Goal: Task Accomplishment & Management: Manage account settings

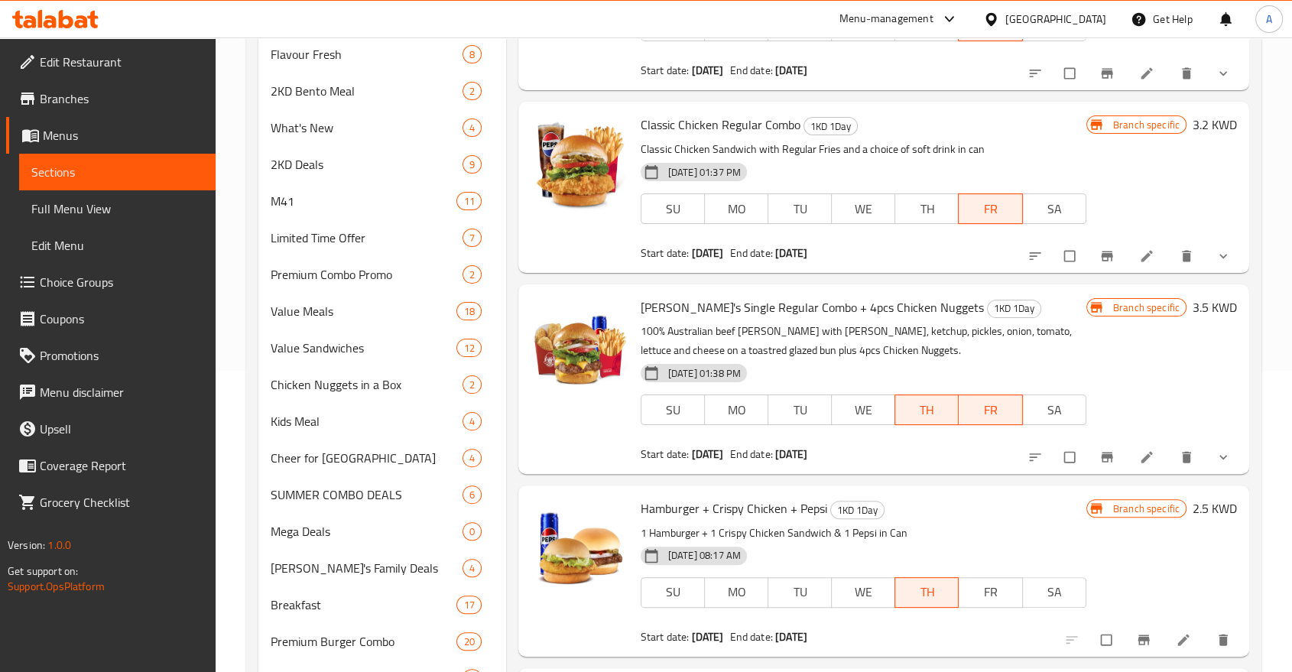
scroll to position [294, 0]
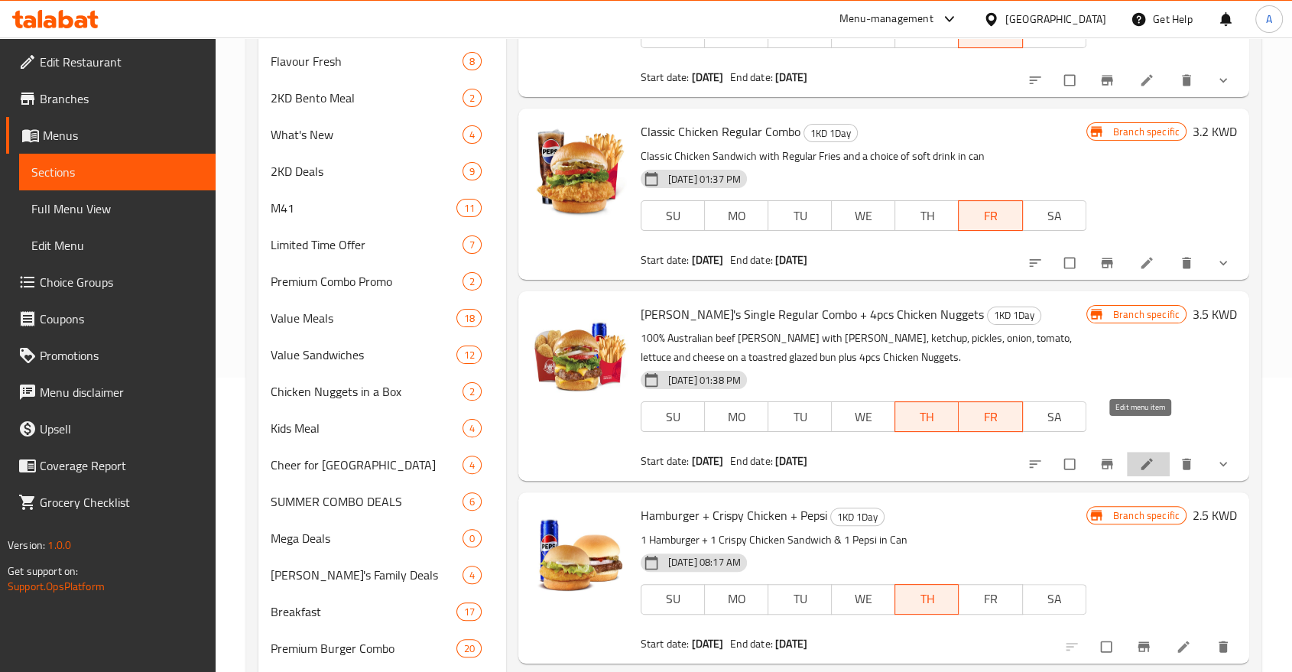
click at [1140, 457] on icon at bounding box center [1147, 464] width 15 height 15
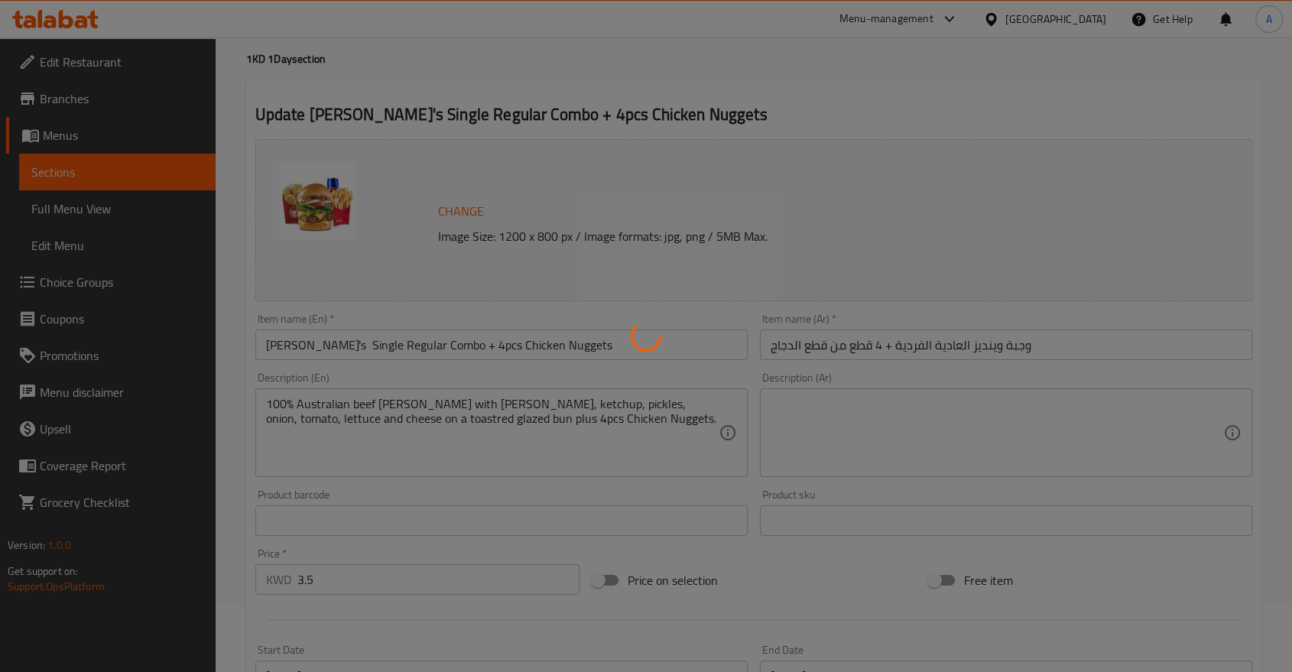
scroll to position [68, 0]
type input "اختر مشروبًا"
type input "1"
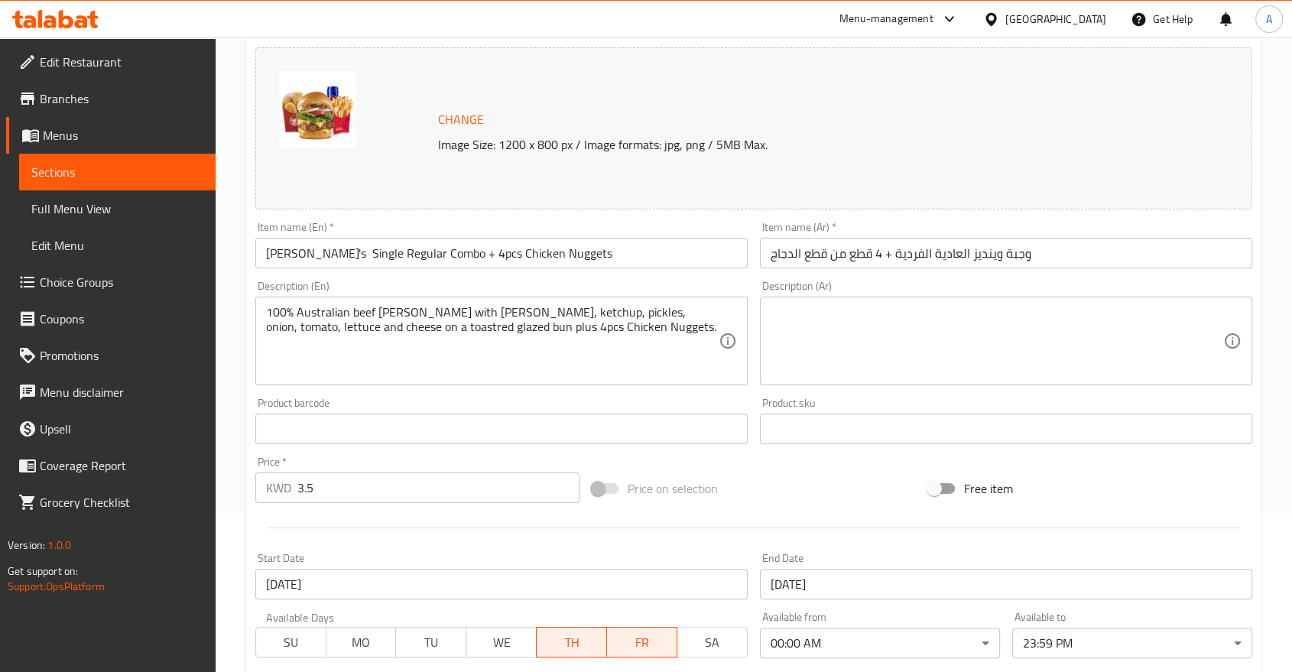
scroll to position [0, 0]
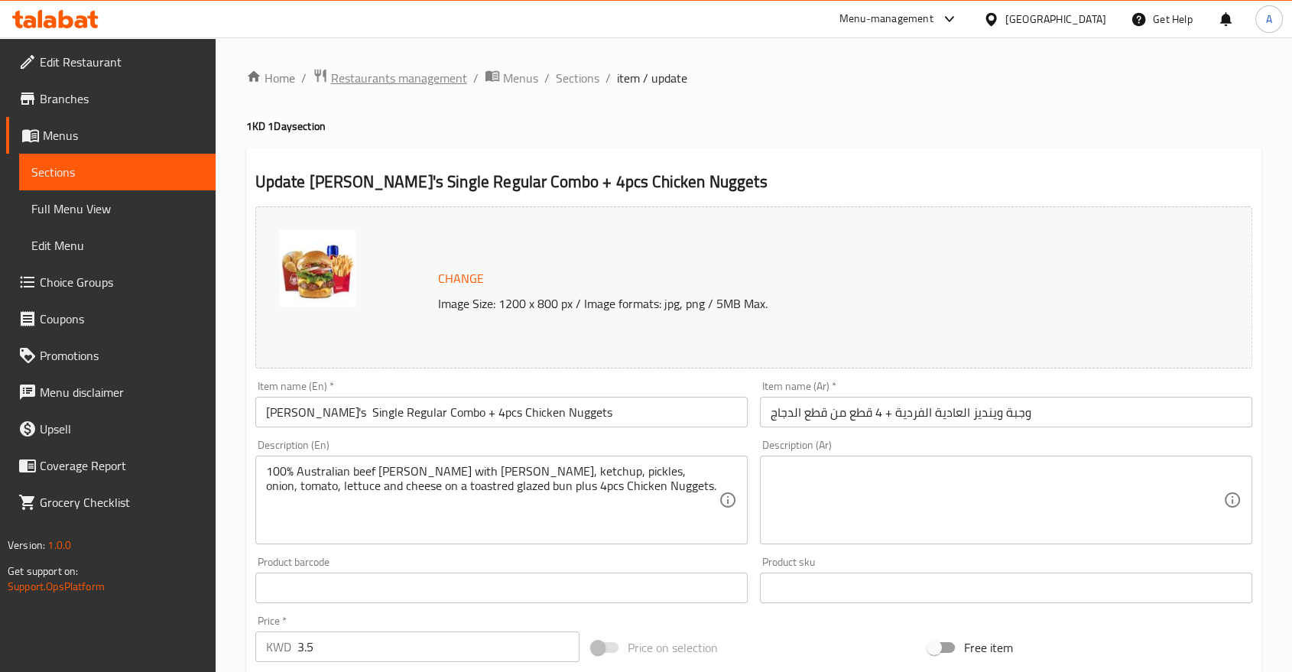
click at [398, 73] on span "Restaurants management" at bounding box center [399, 78] width 136 height 18
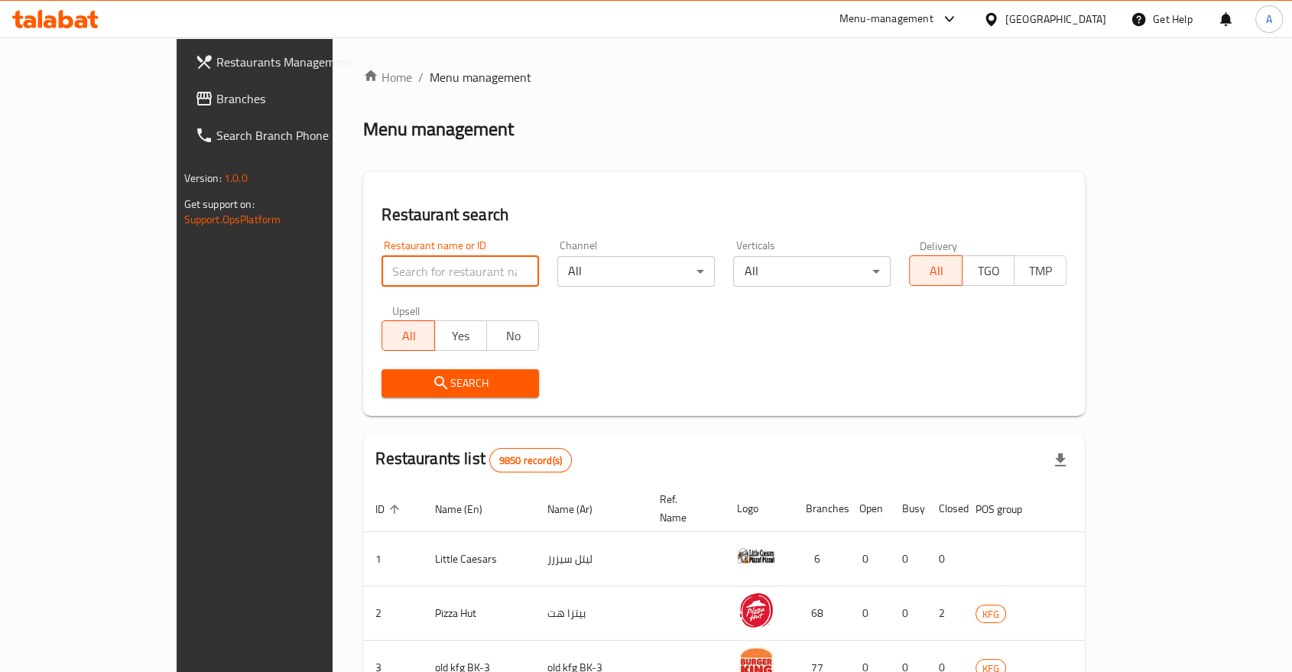
click at [382, 256] on input "search" at bounding box center [461, 271] width 158 height 31
type input "WOOP"
click button "Search" at bounding box center [461, 383] width 158 height 28
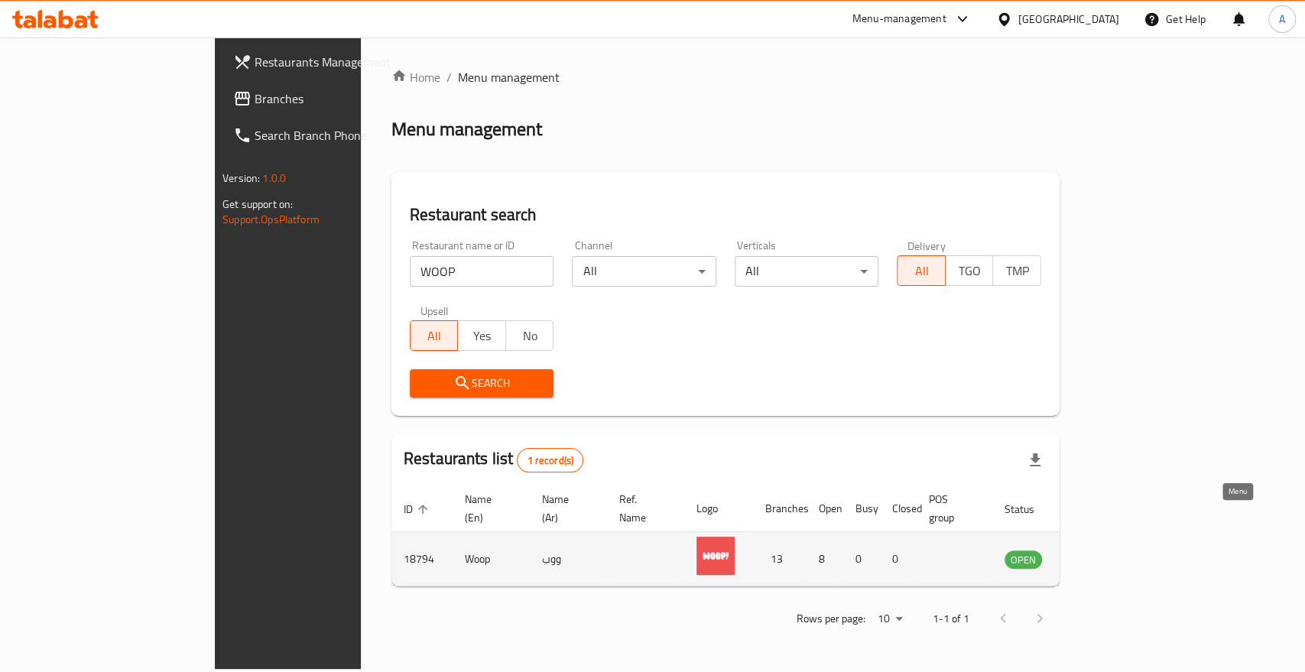
click at [1103, 554] on icon "enhanced table" at bounding box center [1094, 560] width 17 height 13
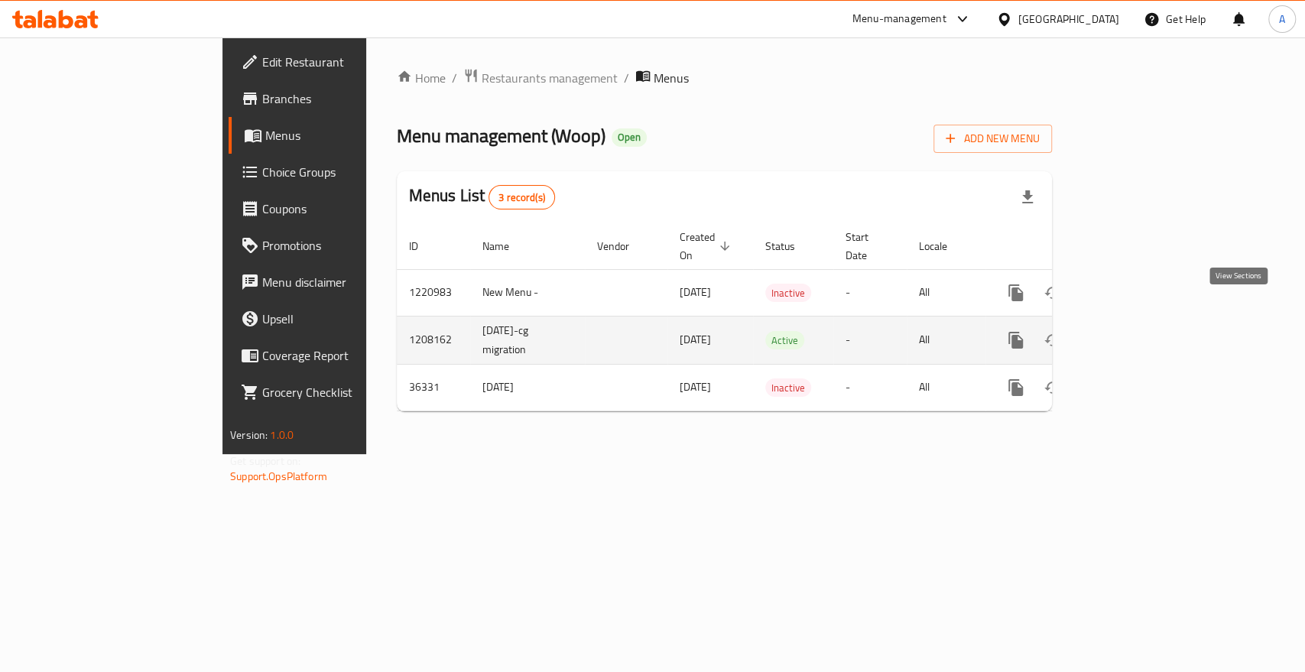
click at [1133, 333] on icon "enhanced table" at bounding box center [1127, 340] width 14 height 14
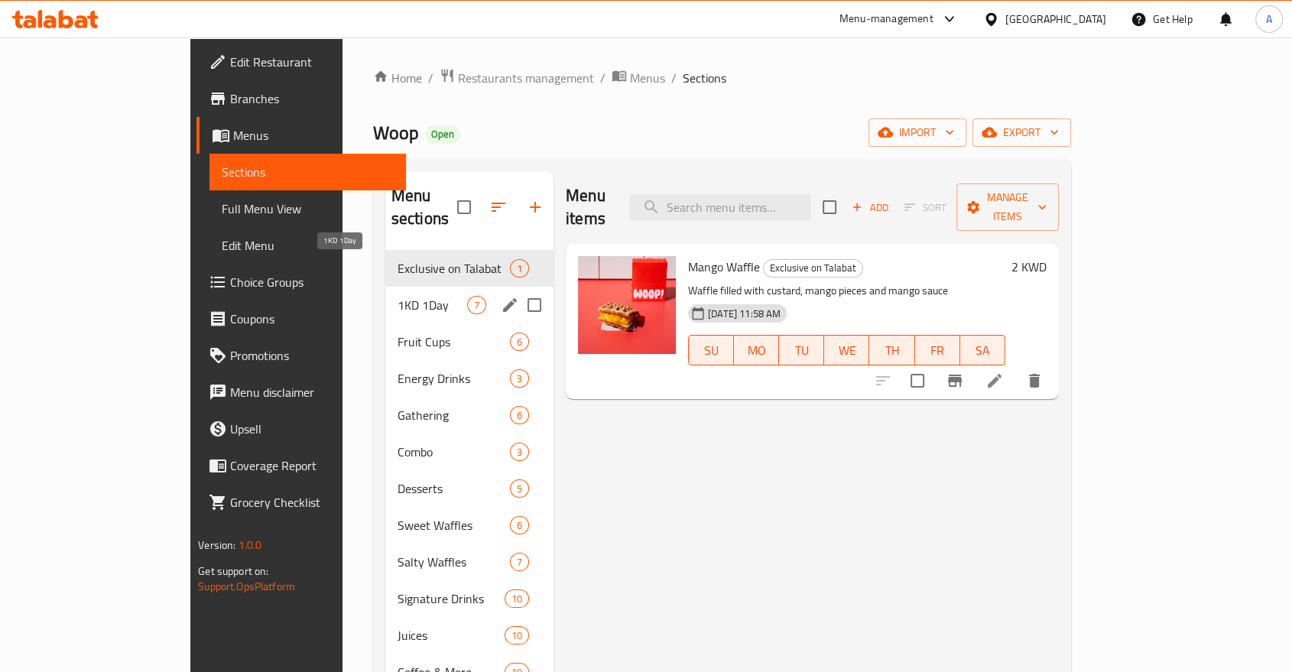
click at [398, 296] on span "1KD 1Day" at bounding box center [433, 305] width 70 height 18
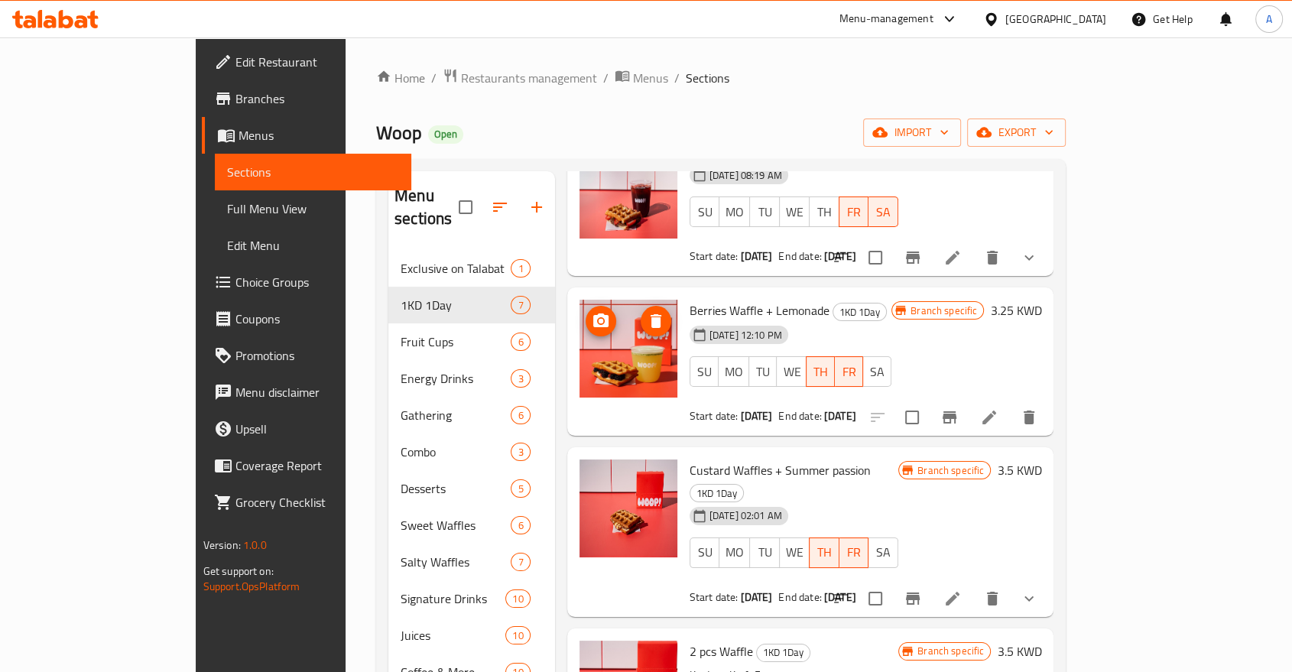
scroll to position [125, 0]
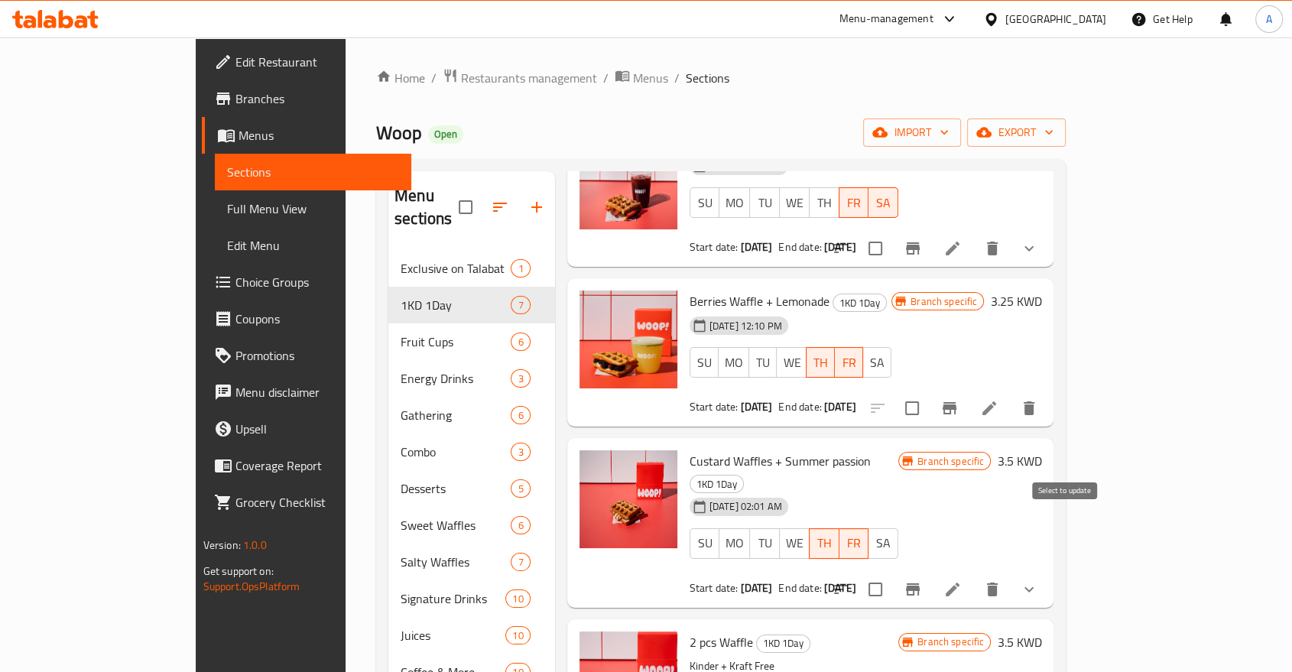
click at [892, 574] on input "checkbox" at bounding box center [876, 590] width 32 height 32
checkbox input "true"
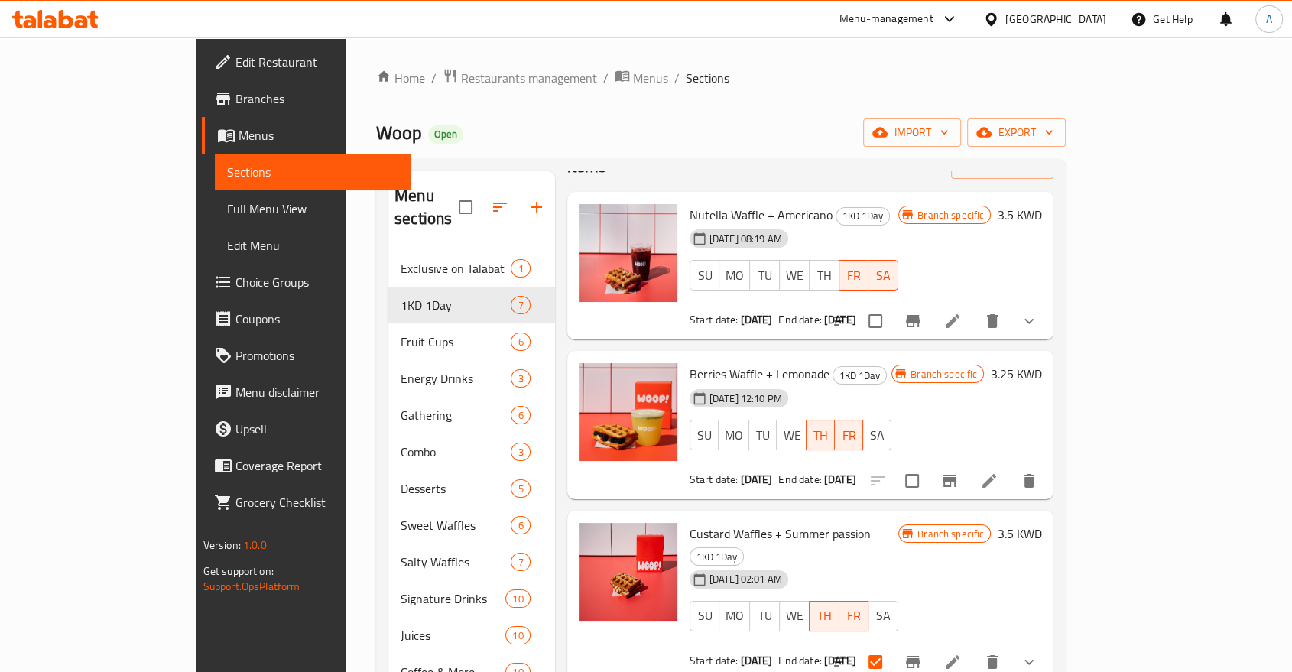
scroll to position [0, 0]
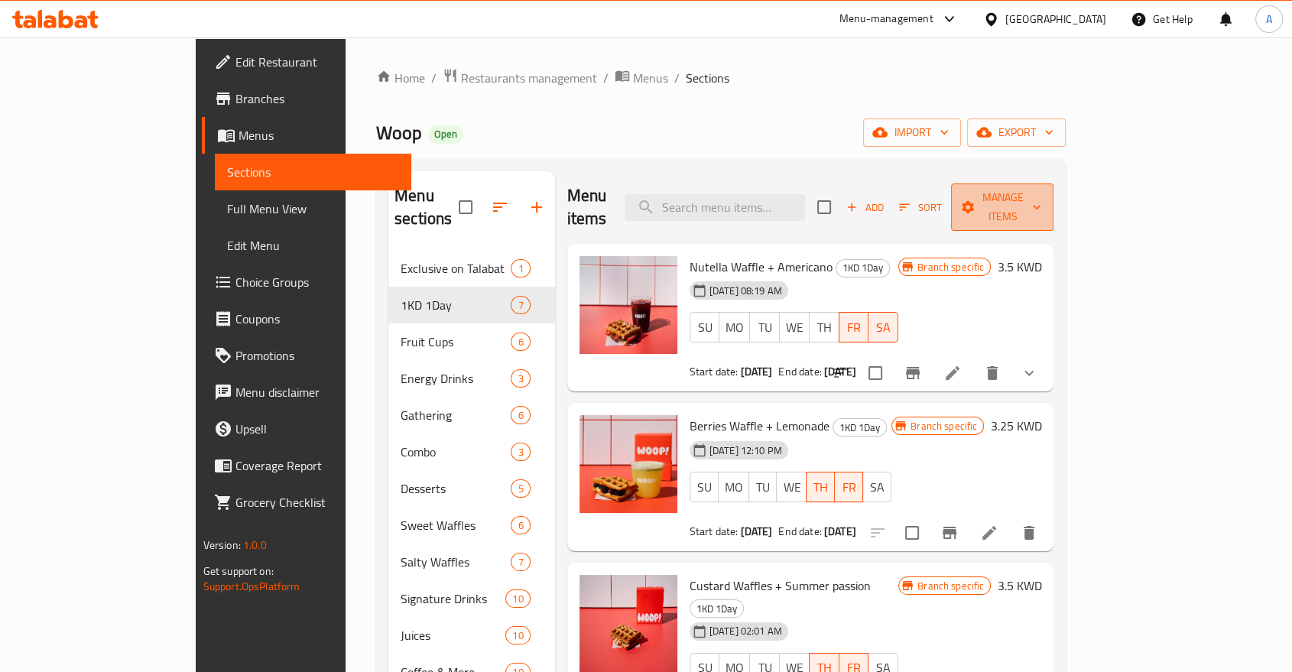
click at [1042, 190] on span "Manage items" at bounding box center [1003, 207] width 78 height 38
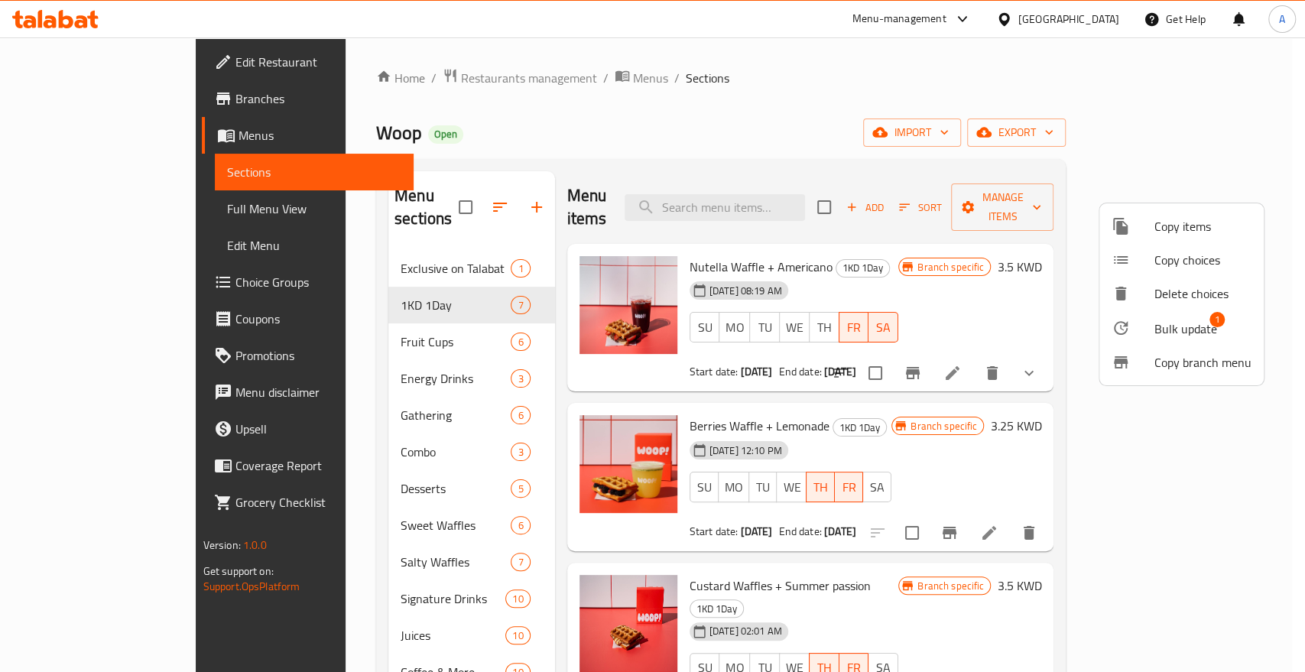
click at [1169, 320] on span "Bulk update" at bounding box center [1186, 329] width 63 height 18
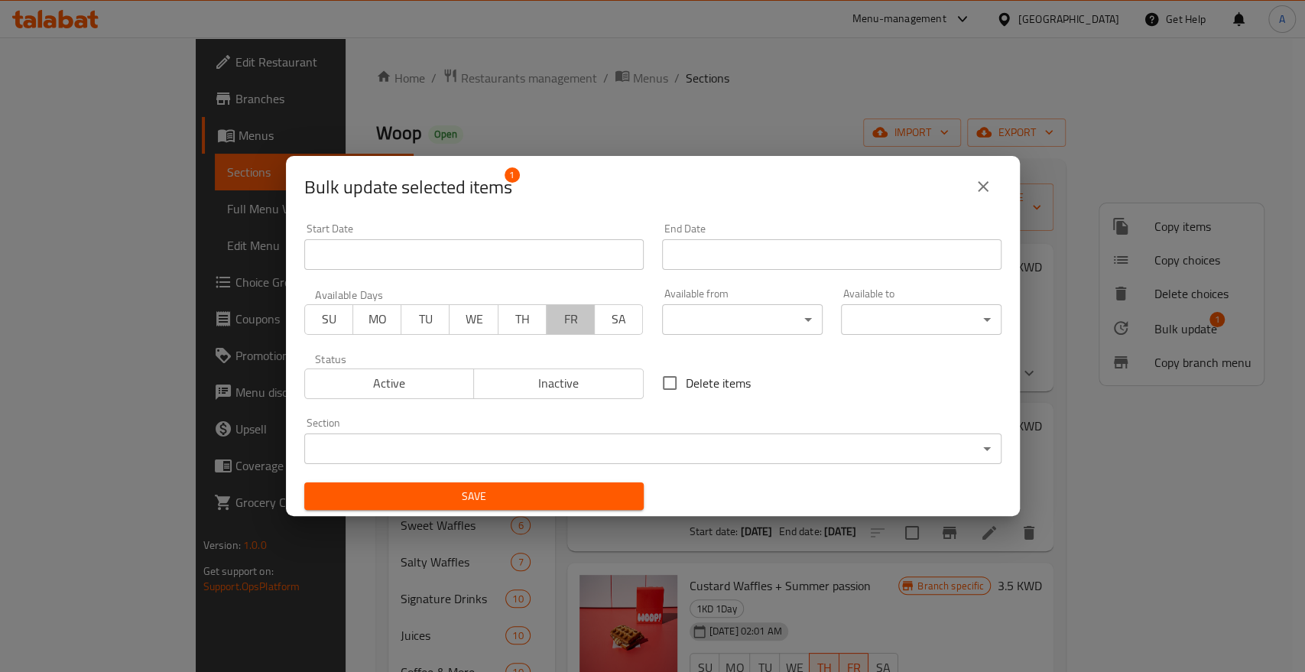
click at [561, 322] on span "FR" at bounding box center [571, 319] width 36 height 22
click at [608, 315] on span "SA" at bounding box center [619, 319] width 36 height 22
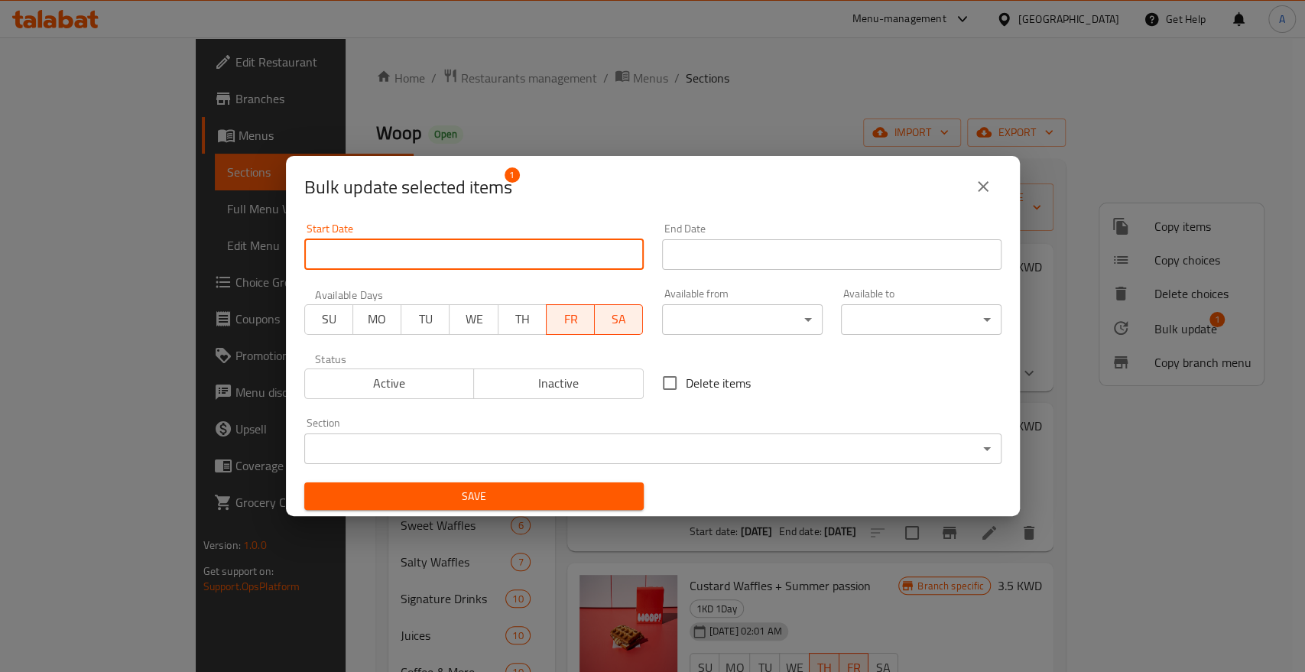
click at [506, 257] on input "Start Date" at bounding box center [474, 254] width 340 height 31
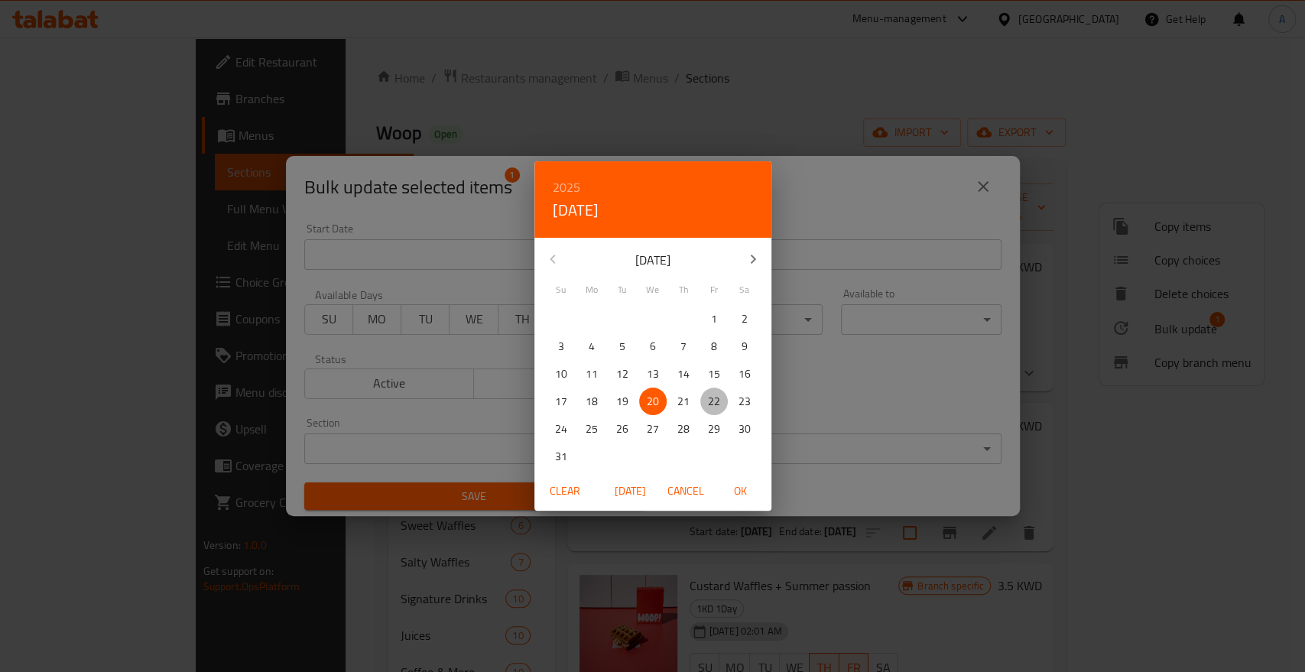
click at [712, 404] on p "22" at bounding box center [714, 401] width 12 height 19
click at [741, 488] on span "OK" at bounding box center [741, 491] width 37 height 19
type input "[DATE]"
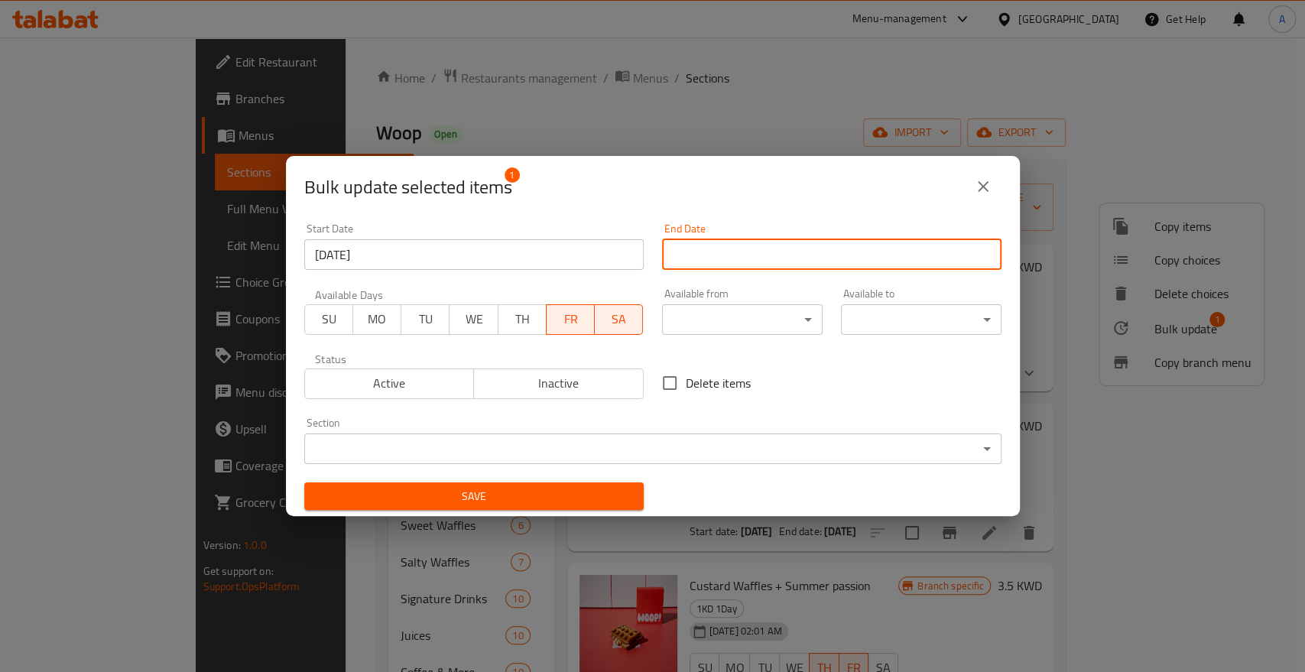
click at [725, 256] on input "Start Date" at bounding box center [832, 254] width 340 height 31
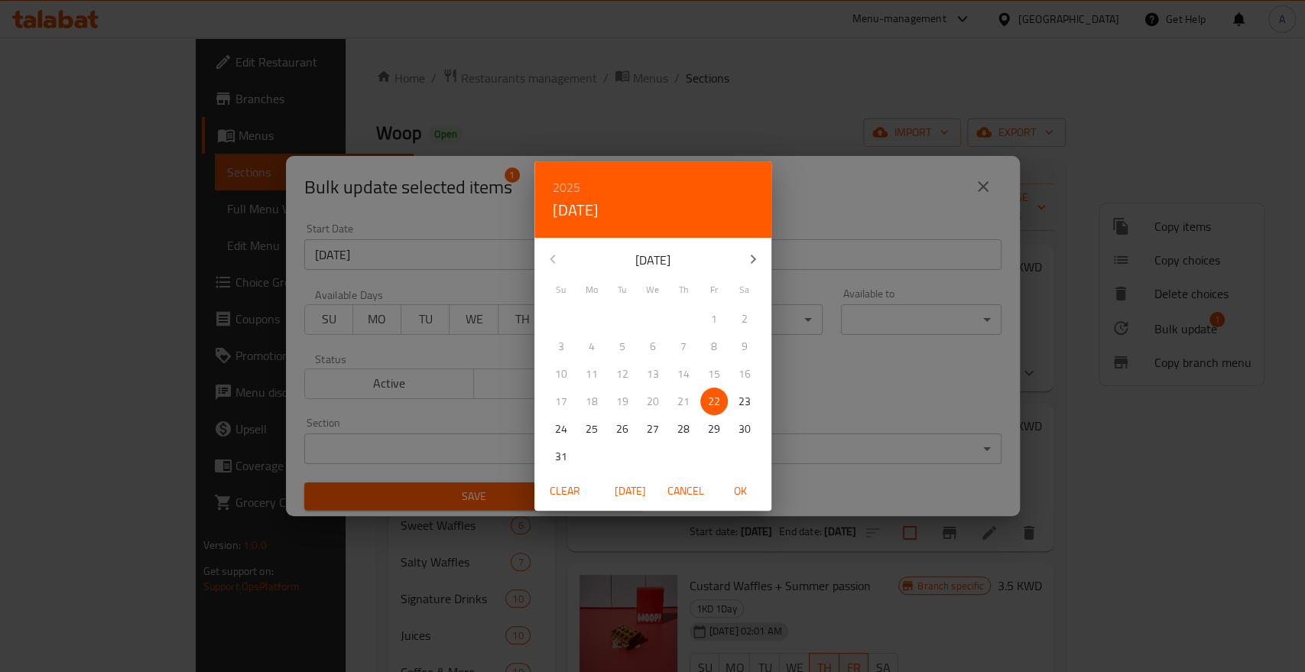
click at [714, 405] on p "22" at bounding box center [714, 401] width 12 height 19
click at [740, 486] on span "OK" at bounding box center [741, 491] width 37 height 19
type input "[DATE]"
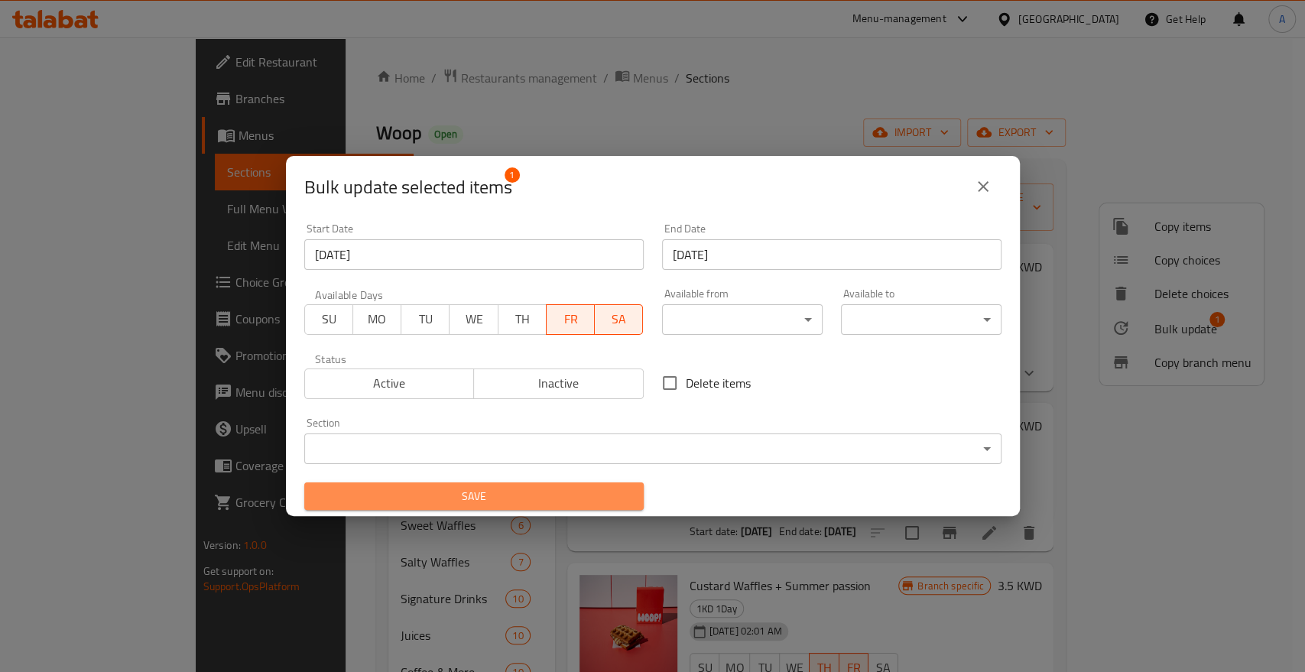
click at [585, 491] on span "Save" at bounding box center [474, 496] width 315 height 19
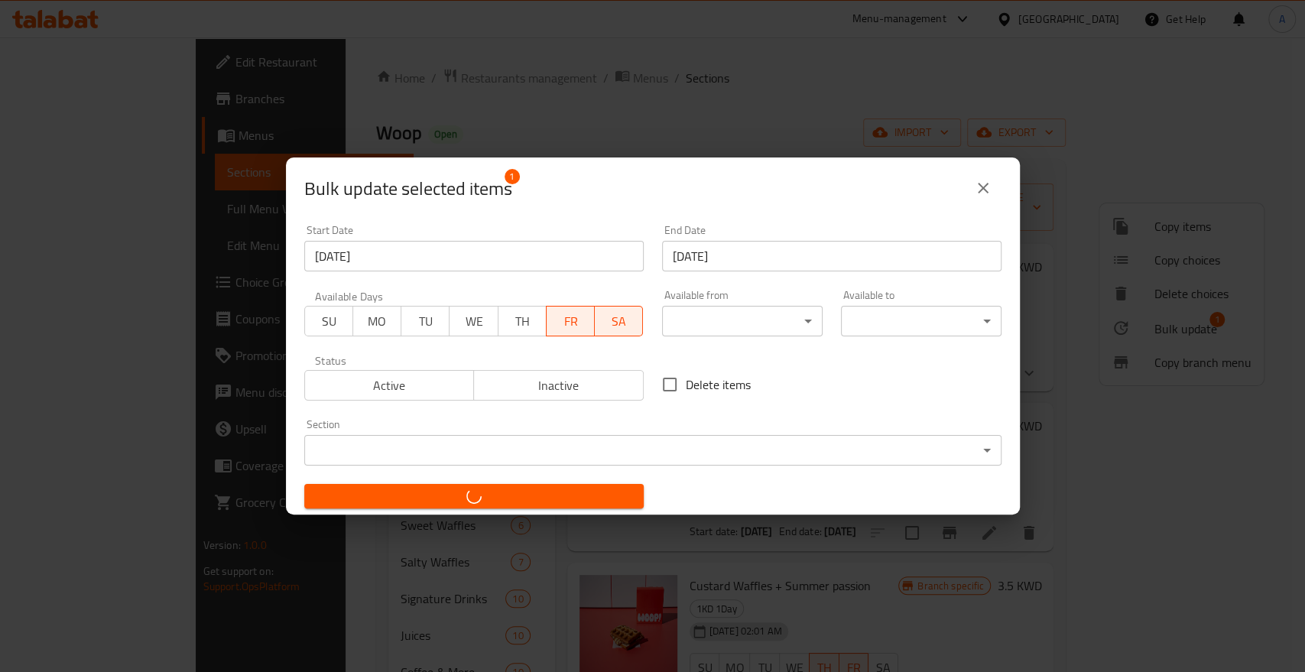
checkbox input "false"
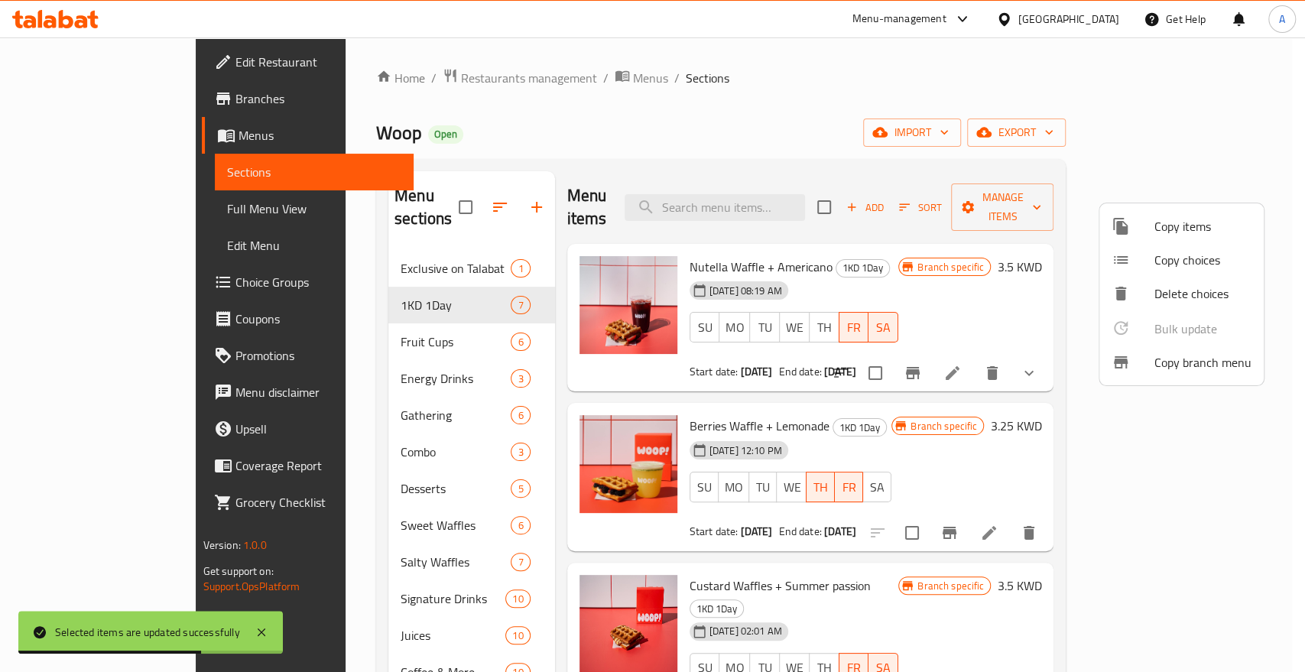
click at [891, 512] on div at bounding box center [652, 336] width 1305 height 672
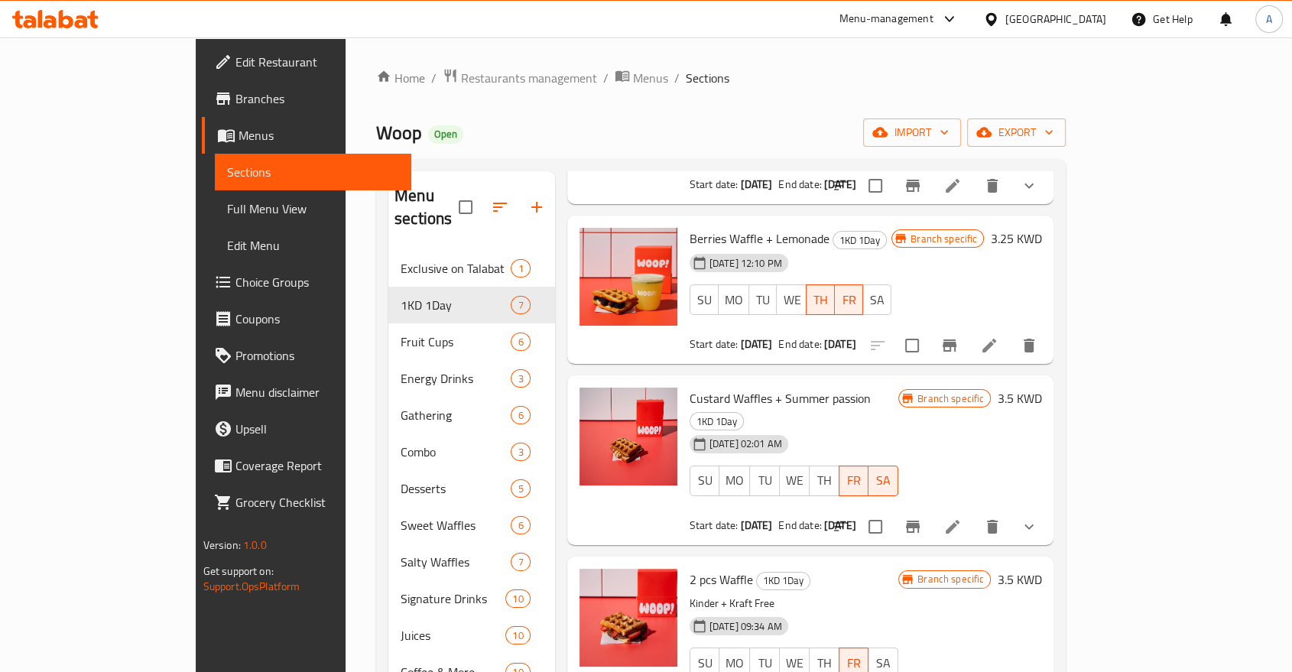
scroll to position [189, 0]
click at [960, 519] on icon at bounding box center [953, 526] width 14 height 14
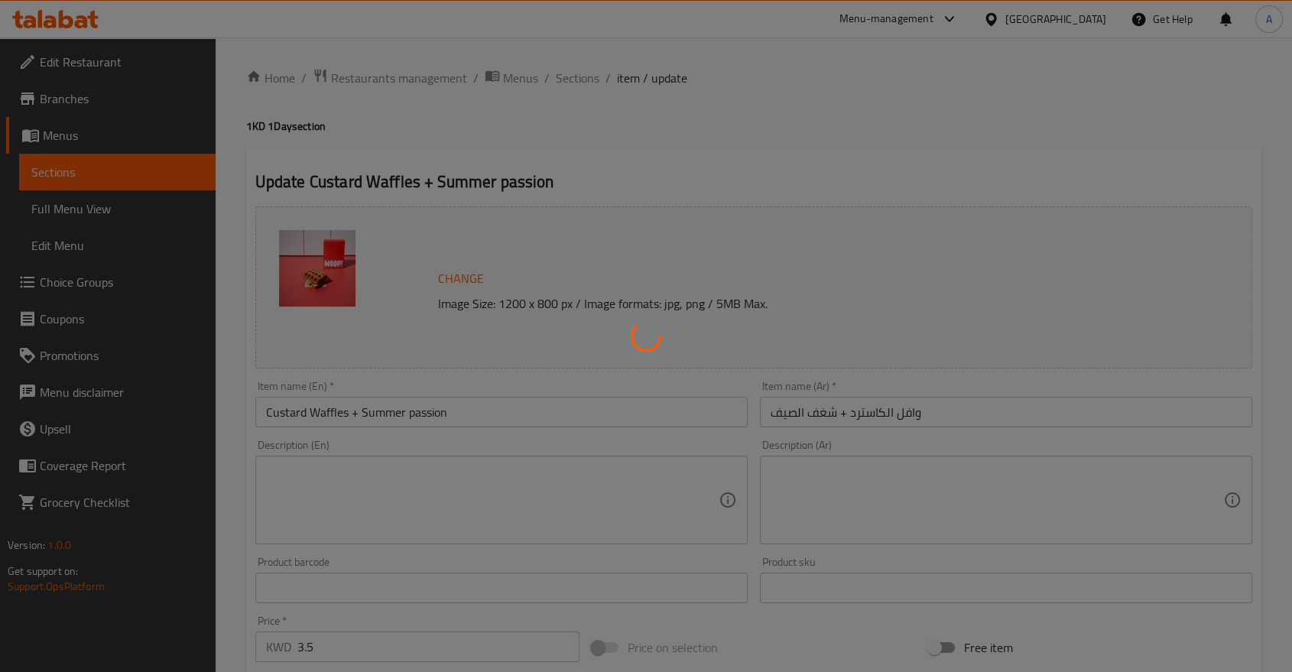
type input "اختبارك من - اميريكانو"
type input "1"
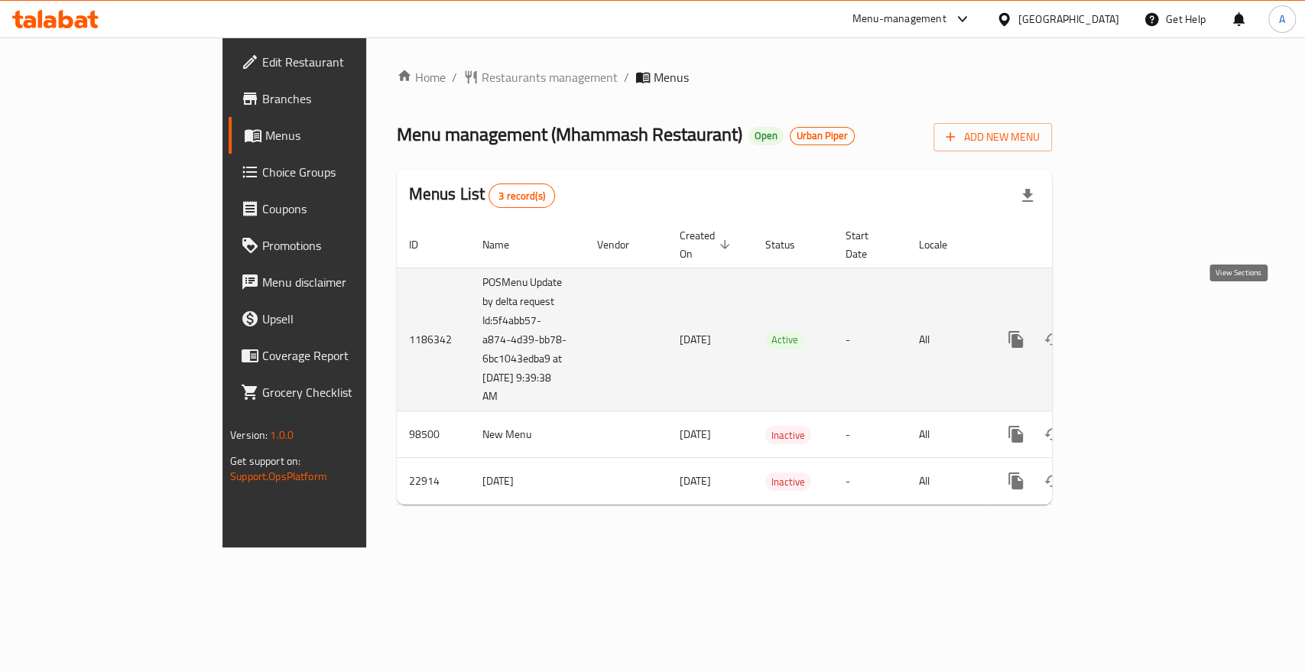
click at [1136, 330] on icon "enhanced table" at bounding box center [1126, 339] width 18 height 18
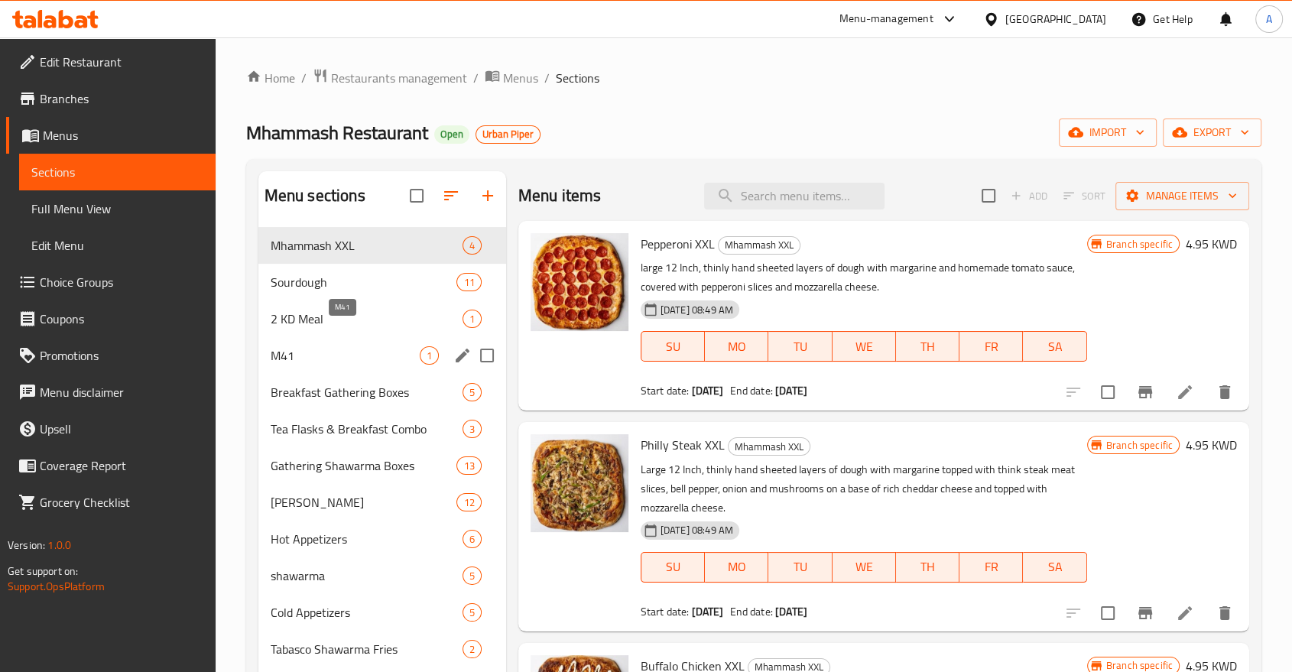
click at [323, 346] on span "M41" at bounding box center [345, 355] width 149 height 18
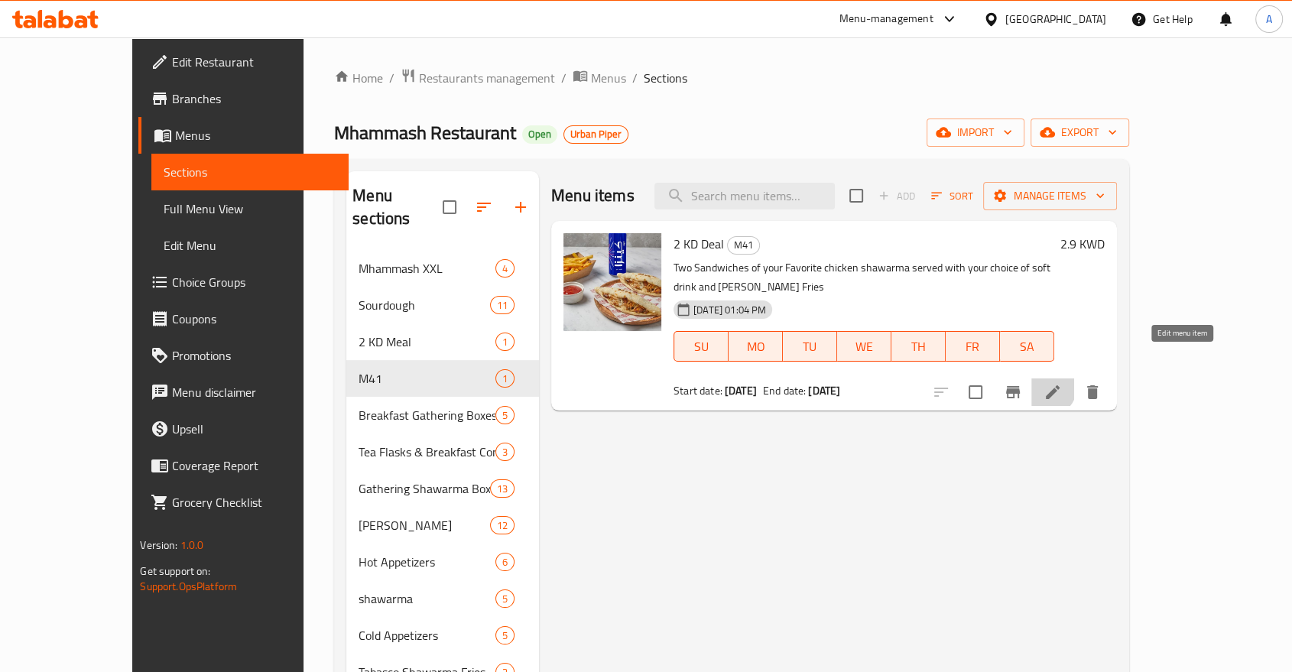
click at [1060, 385] on icon at bounding box center [1053, 392] width 14 height 14
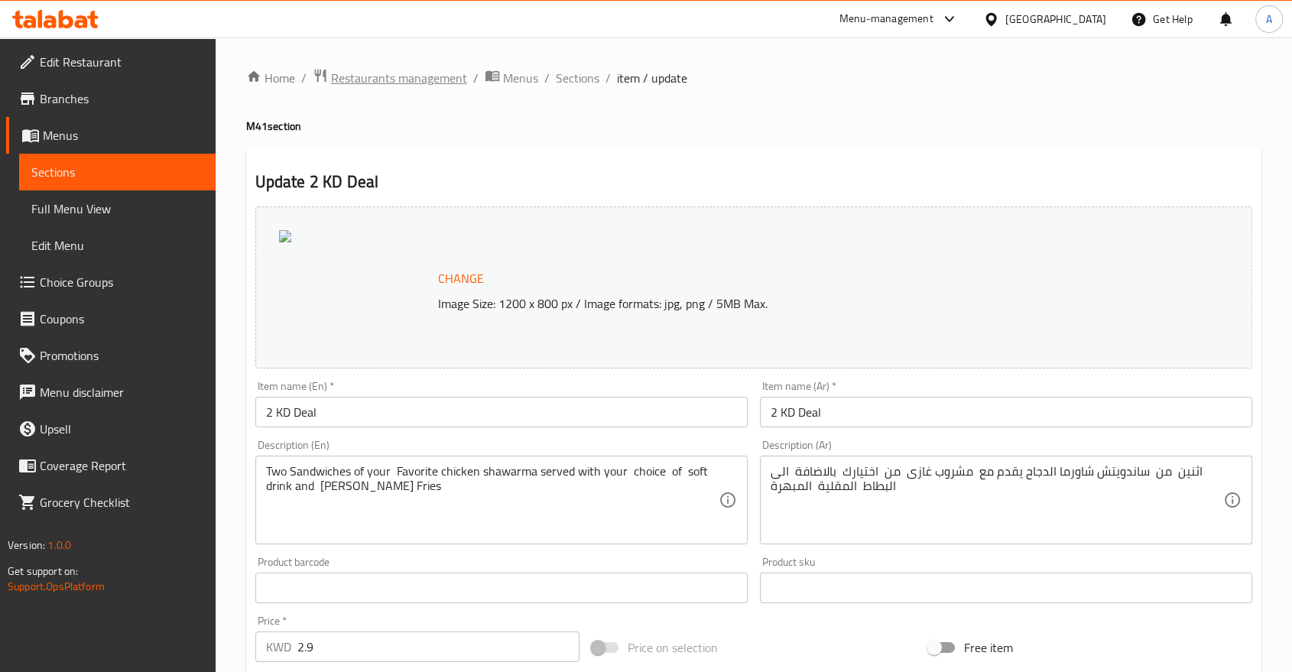
click at [355, 81] on span "Restaurants management" at bounding box center [399, 78] width 136 height 18
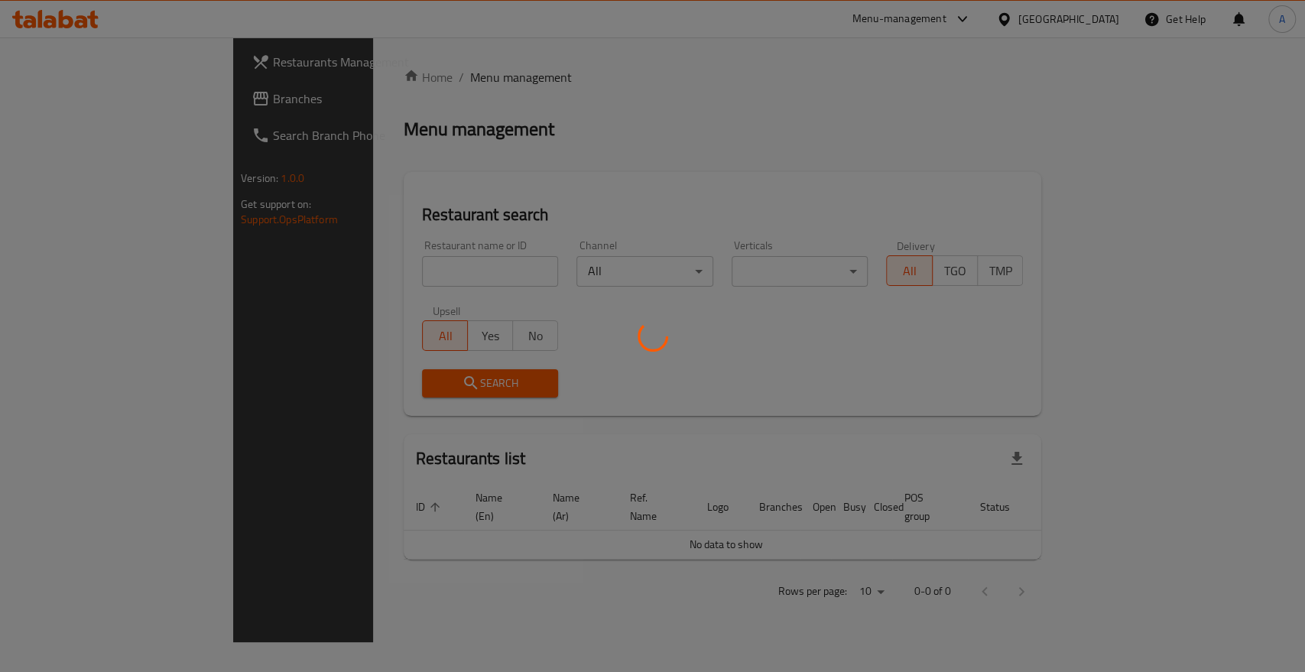
click at [320, 245] on div at bounding box center [652, 336] width 1305 height 672
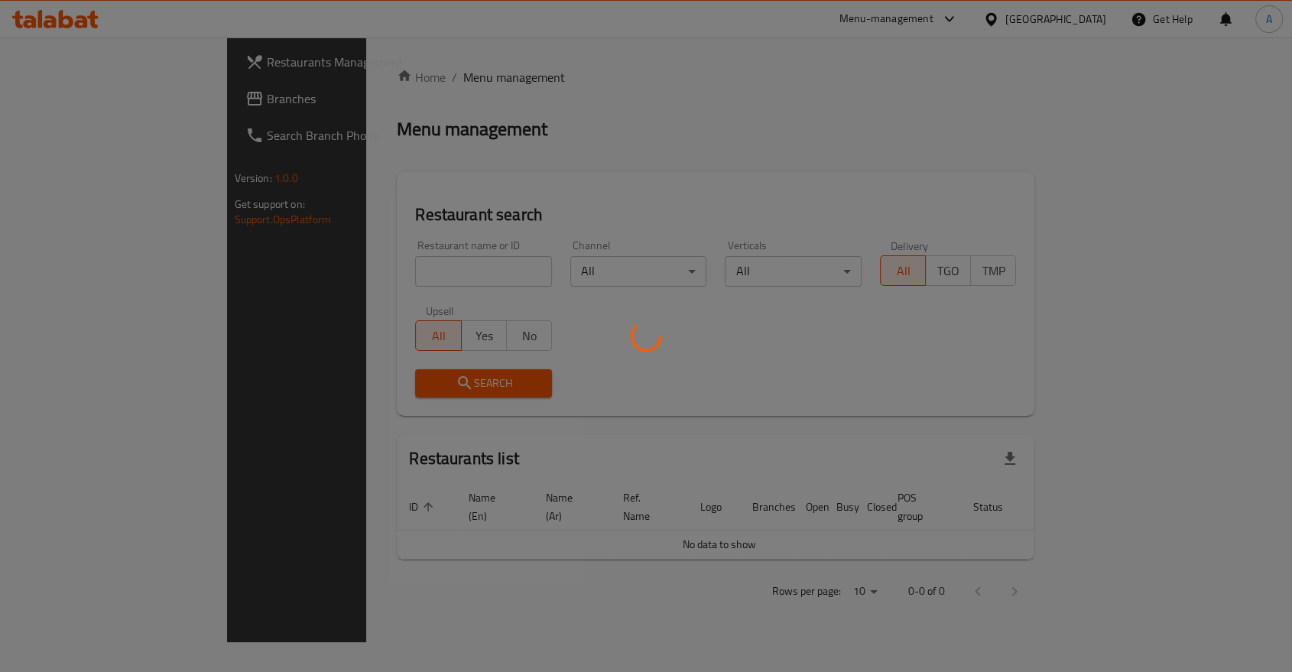
click at [353, 237] on div at bounding box center [646, 336] width 1292 height 672
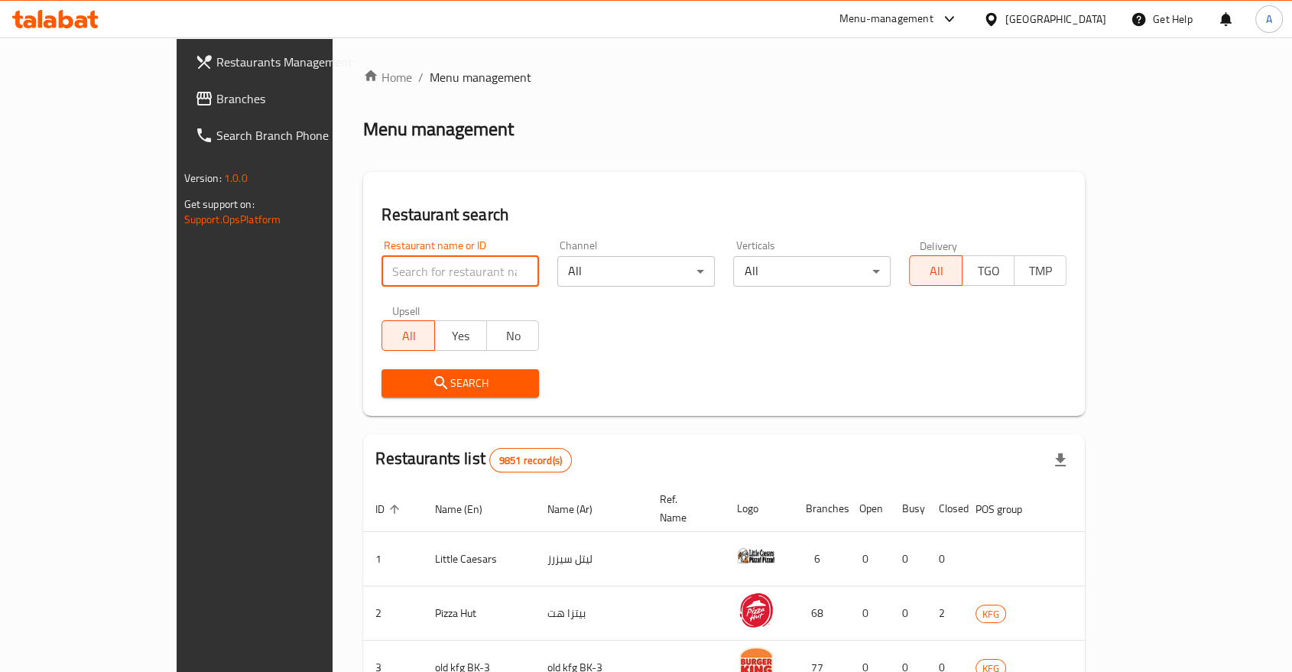
click at [382, 256] on input "search" at bounding box center [461, 271] width 158 height 31
type input "DIPNDIP"
click button "Search" at bounding box center [461, 383] width 158 height 28
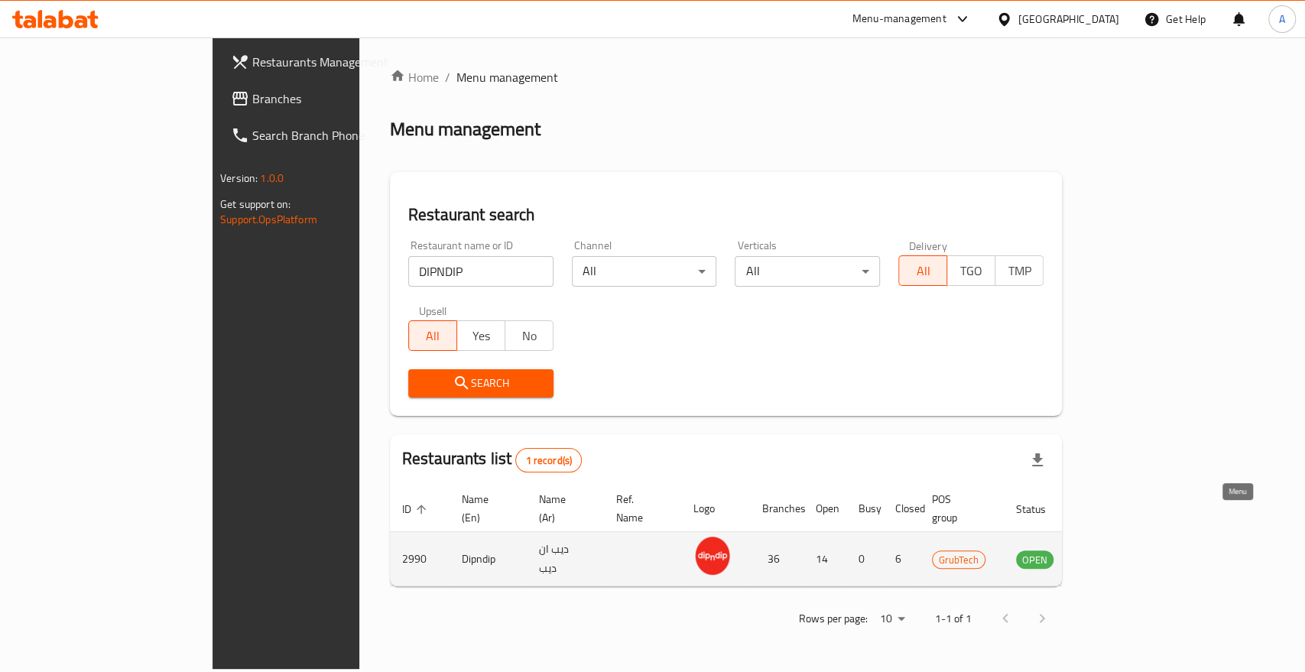
click at [1115, 550] on icon "enhanced table" at bounding box center [1106, 559] width 18 height 18
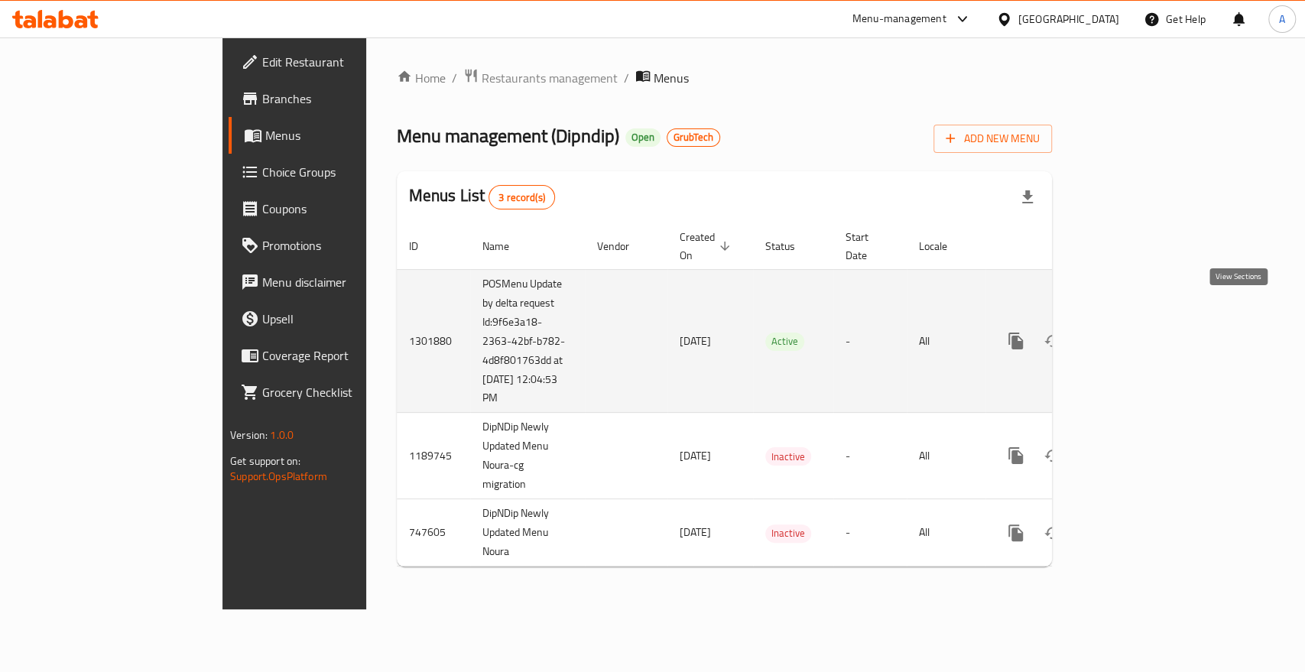
click at [1136, 332] on icon "enhanced table" at bounding box center [1126, 341] width 18 height 18
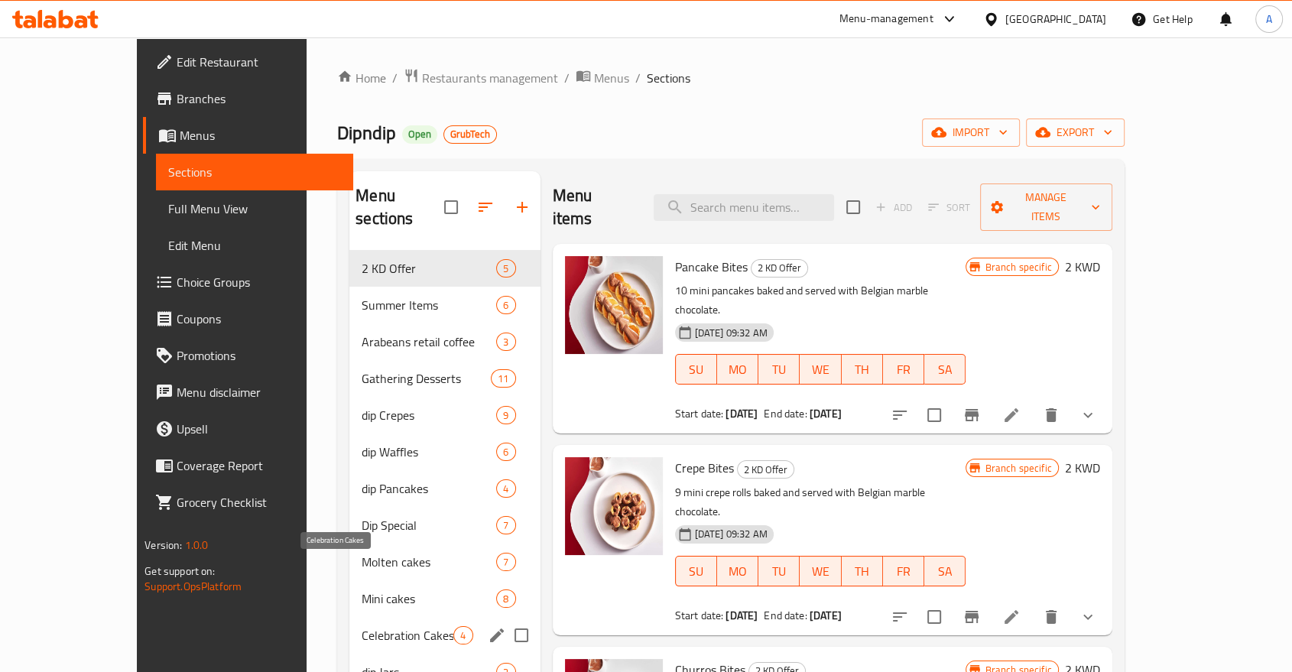
scroll to position [357, 0]
